Goal: Transaction & Acquisition: Purchase product/service

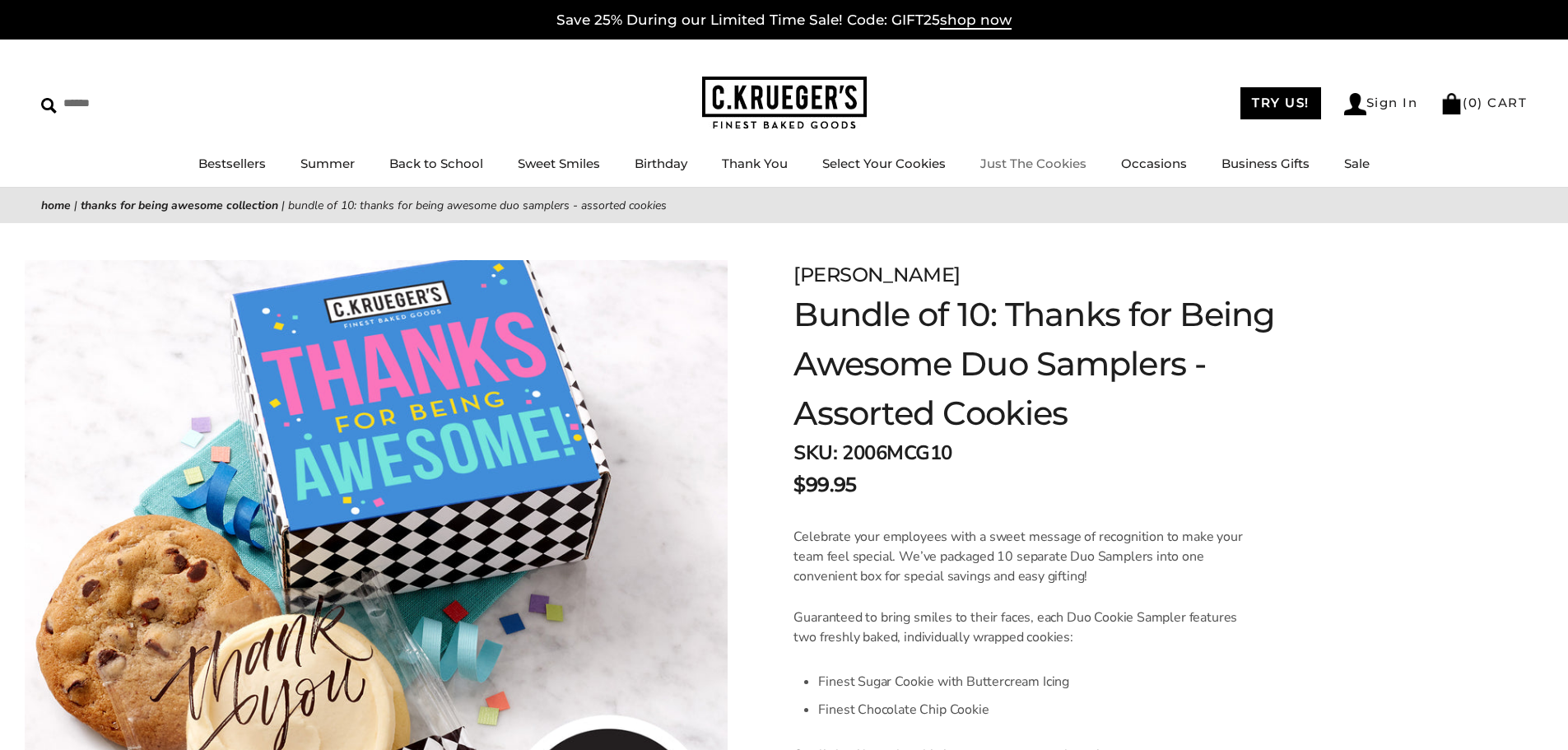
click at [1008, 169] on link "Just The Cookies" at bounding box center [1033, 163] width 106 height 16
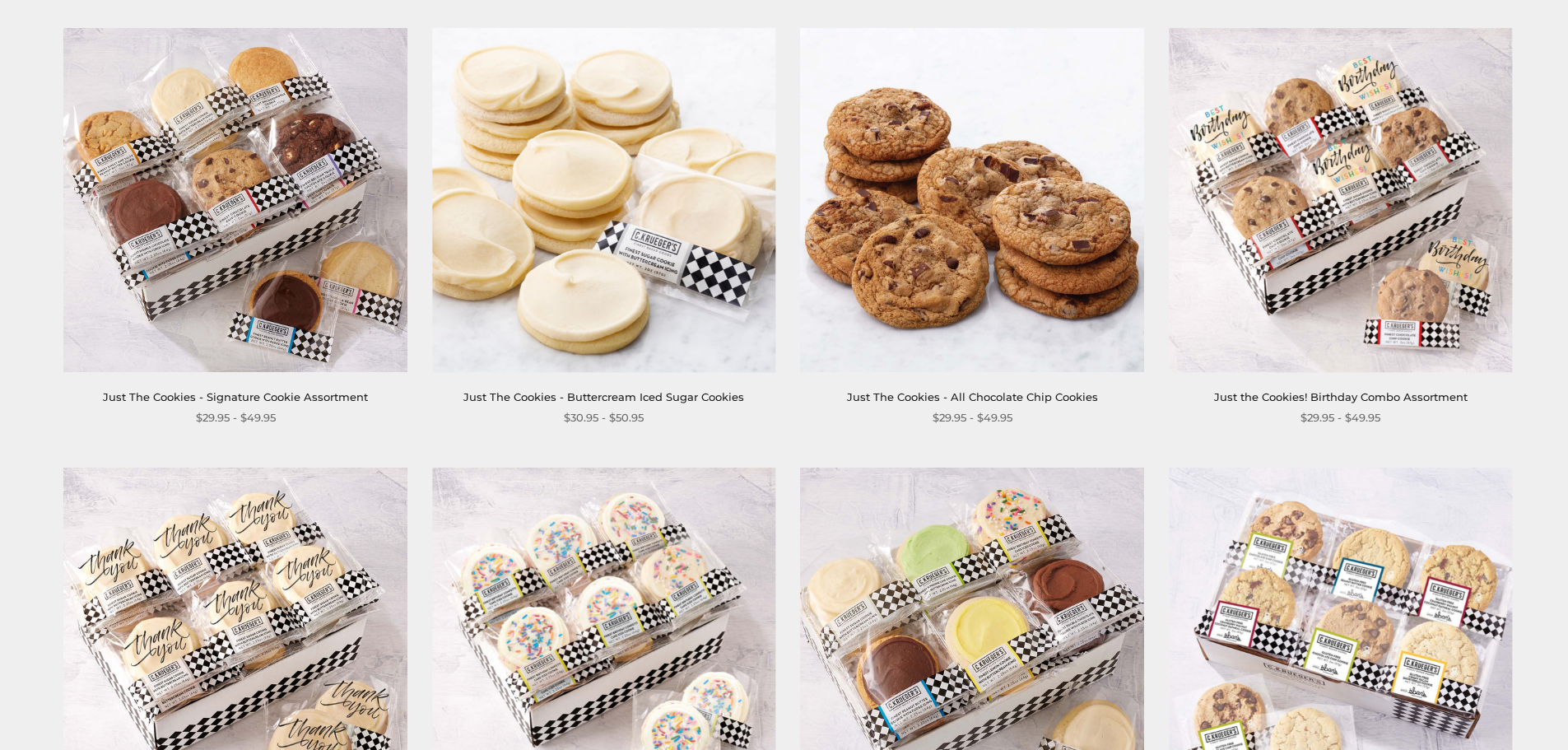
scroll to position [741, 0]
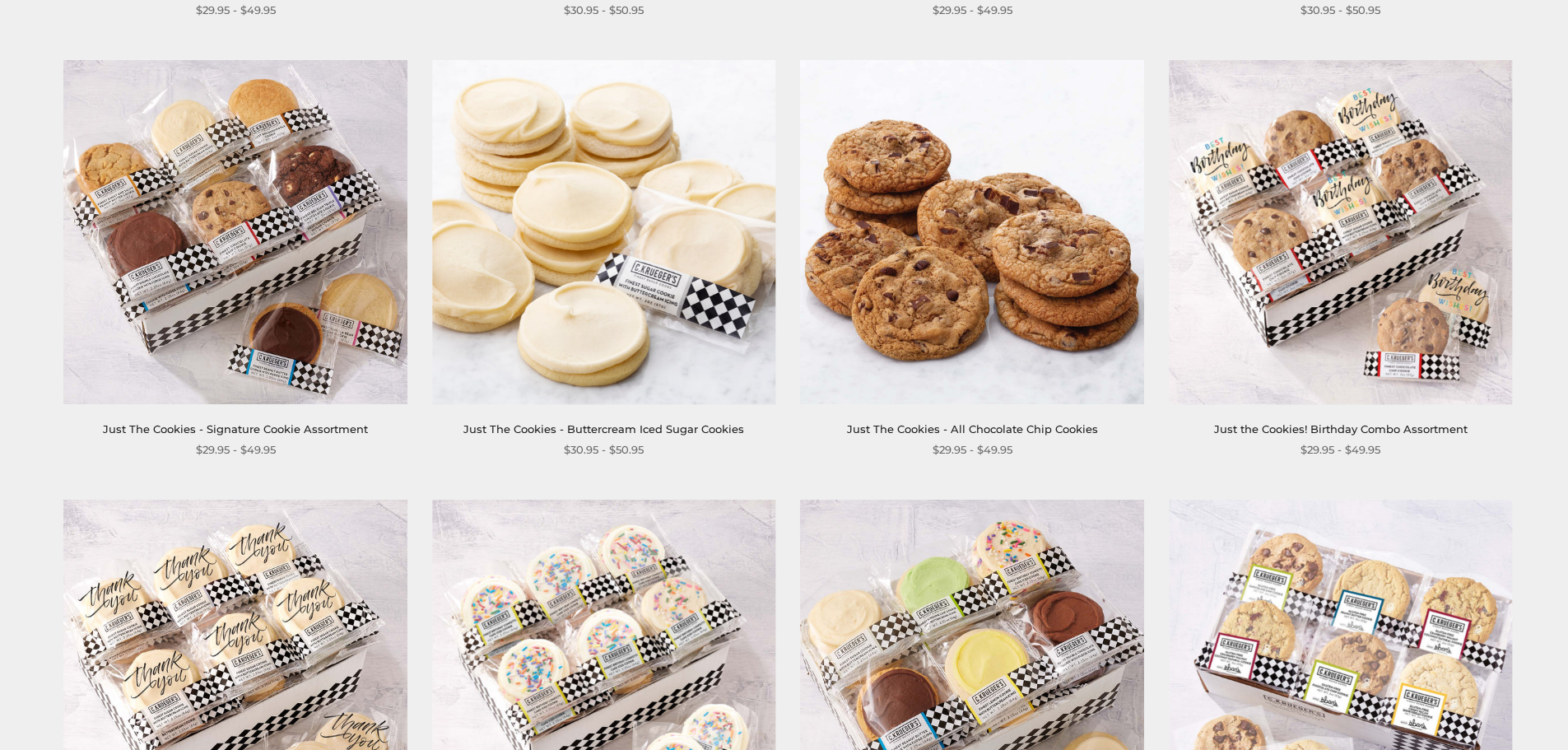
click at [556, 306] on img at bounding box center [603, 232] width 343 height 343
